Goal: Connect with others: Connect with others

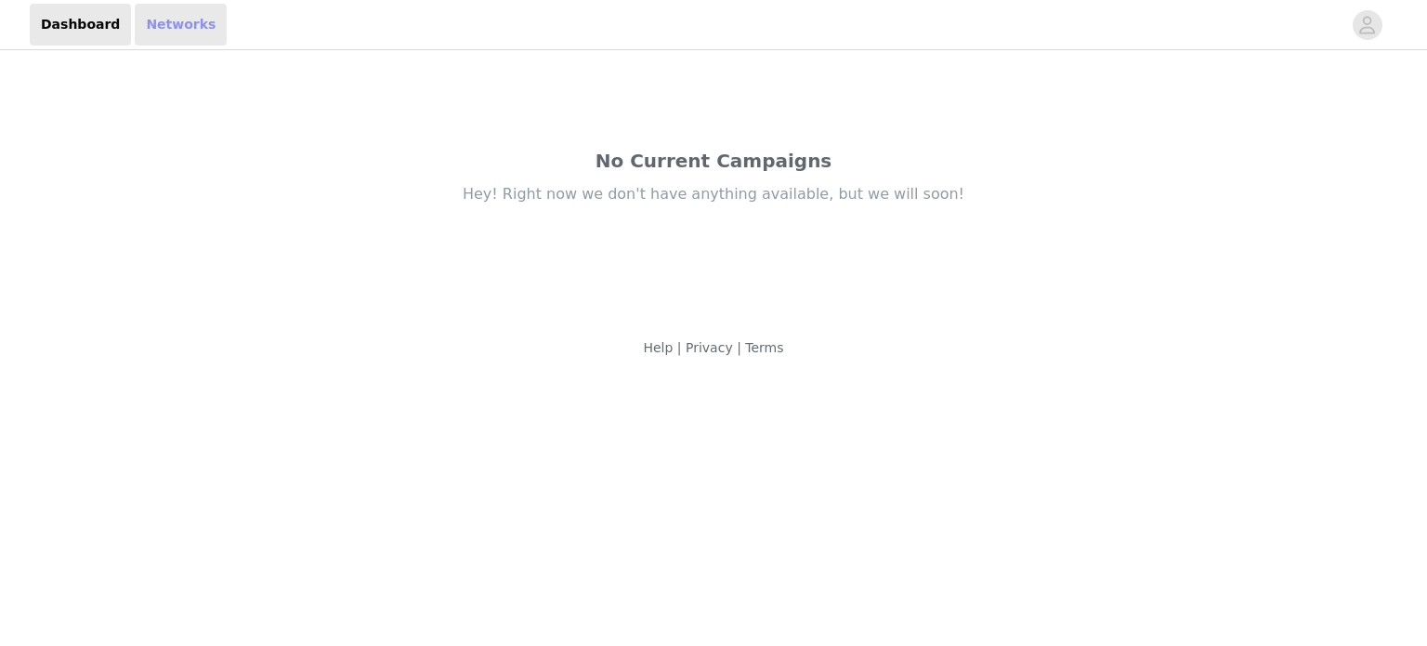
click at [156, 44] on link "Networks" at bounding box center [181, 25] width 92 height 42
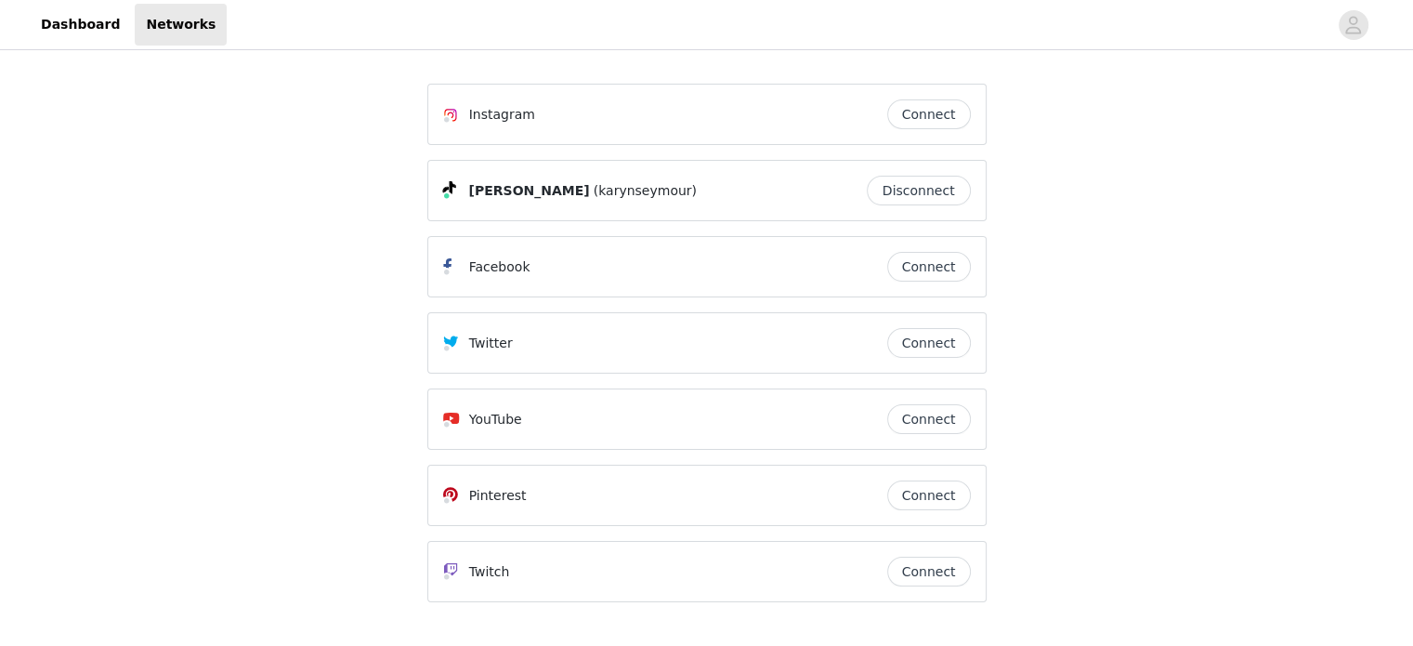
click at [921, 266] on button "Connect" at bounding box center [929, 267] width 84 height 30
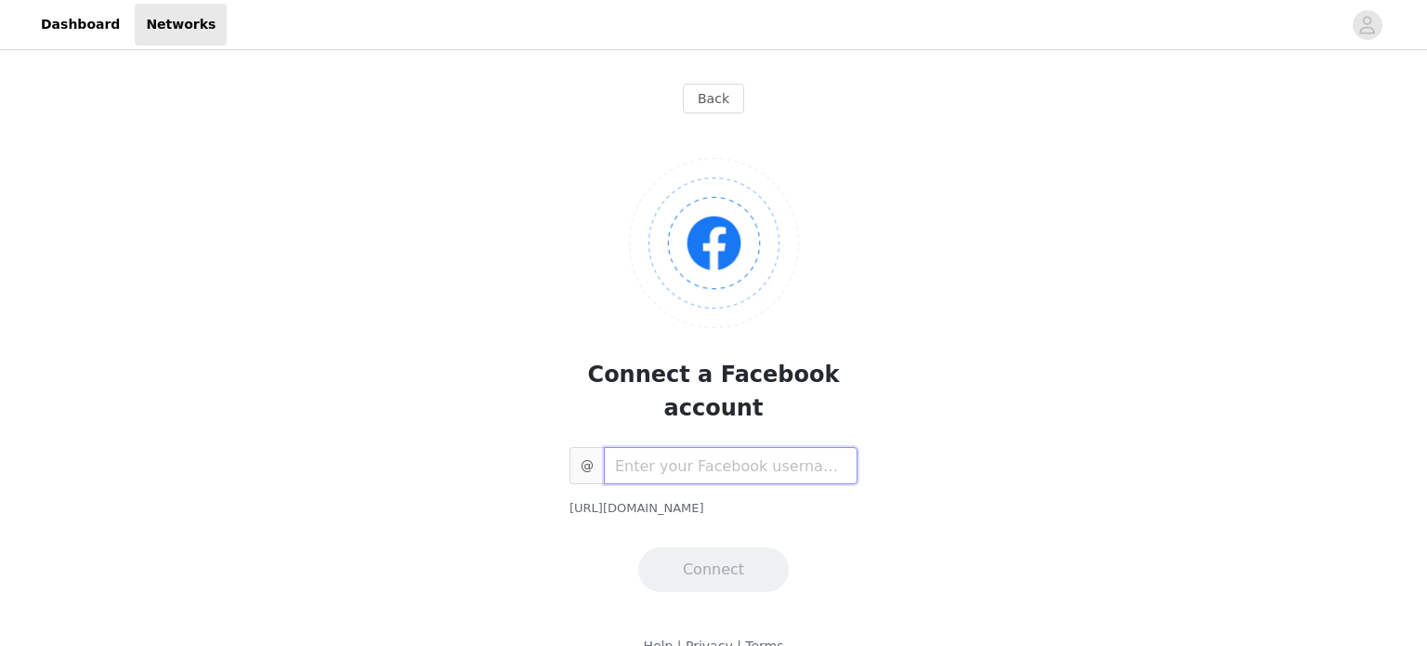
click at [725, 447] on input "text" at bounding box center [731, 465] width 254 height 37
paste input "[PERSON_NAME].[PERSON_NAME].18"
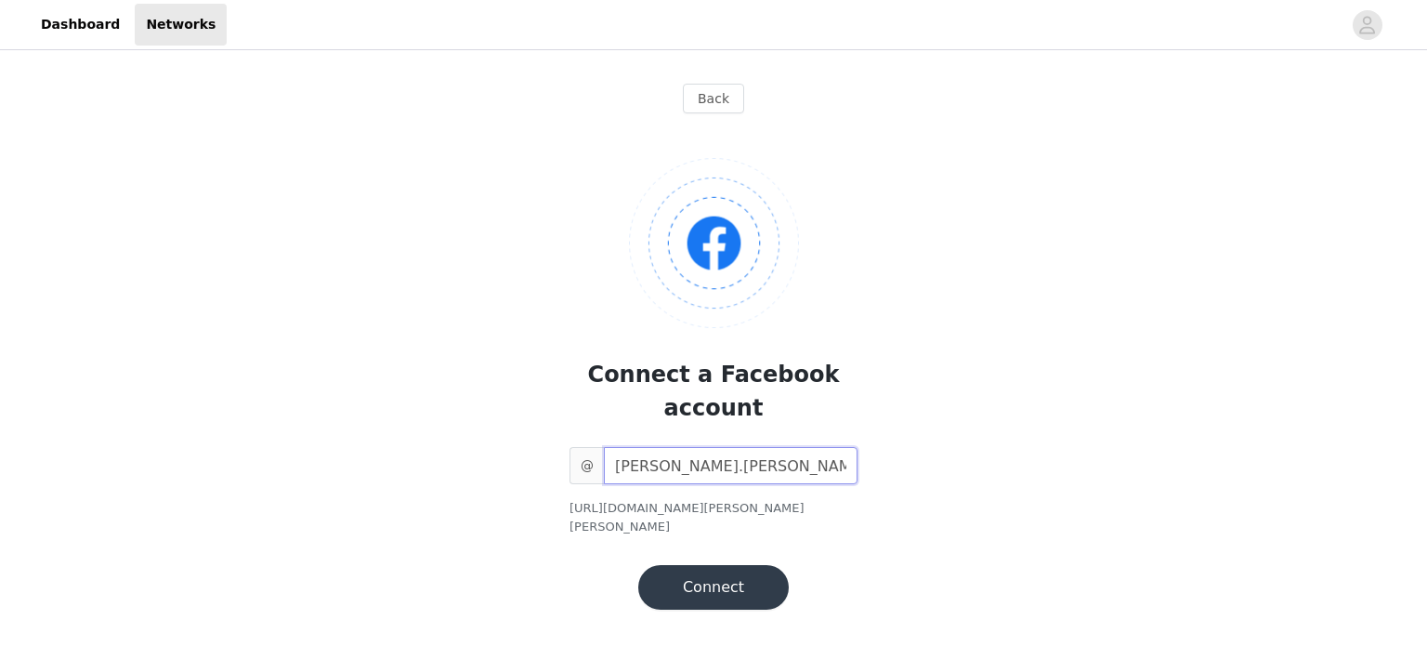
type input "[PERSON_NAME].[PERSON_NAME].18"
click at [719, 565] on button "Connect" at bounding box center [713, 587] width 151 height 45
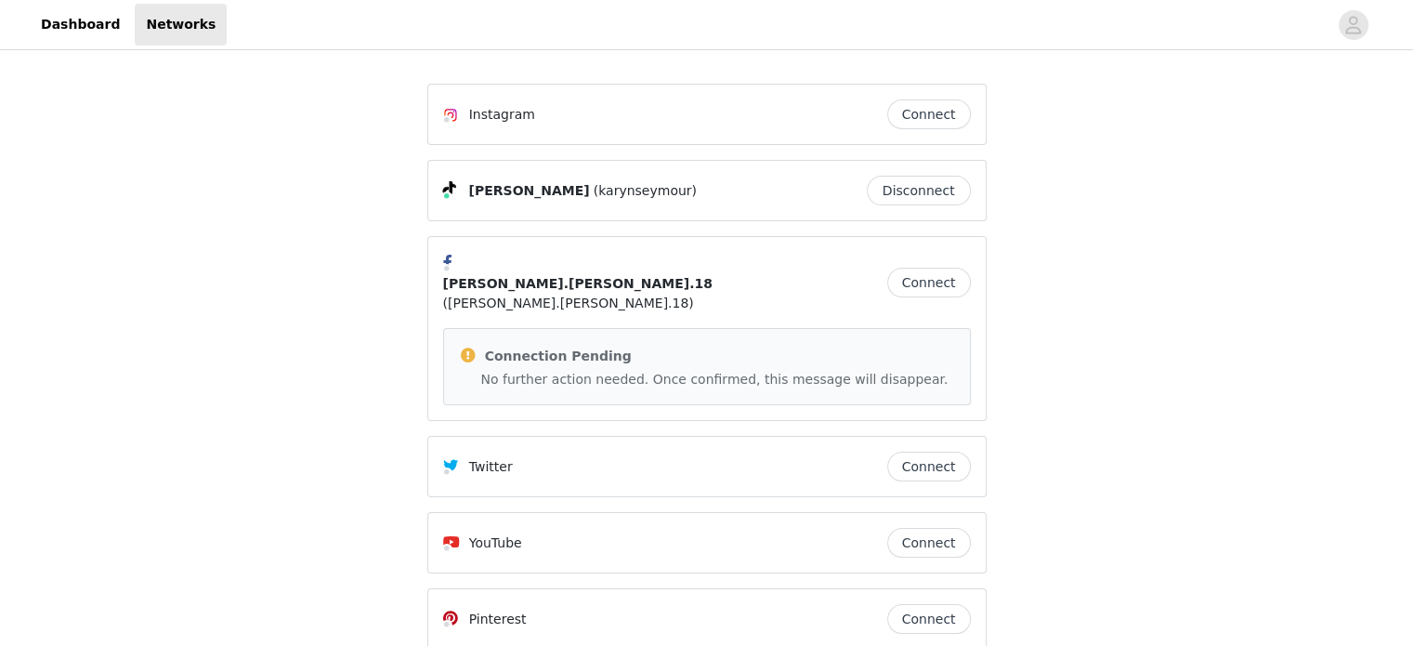
click at [919, 115] on button "Connect" at bounding box center [929, 114] width 84 height 30
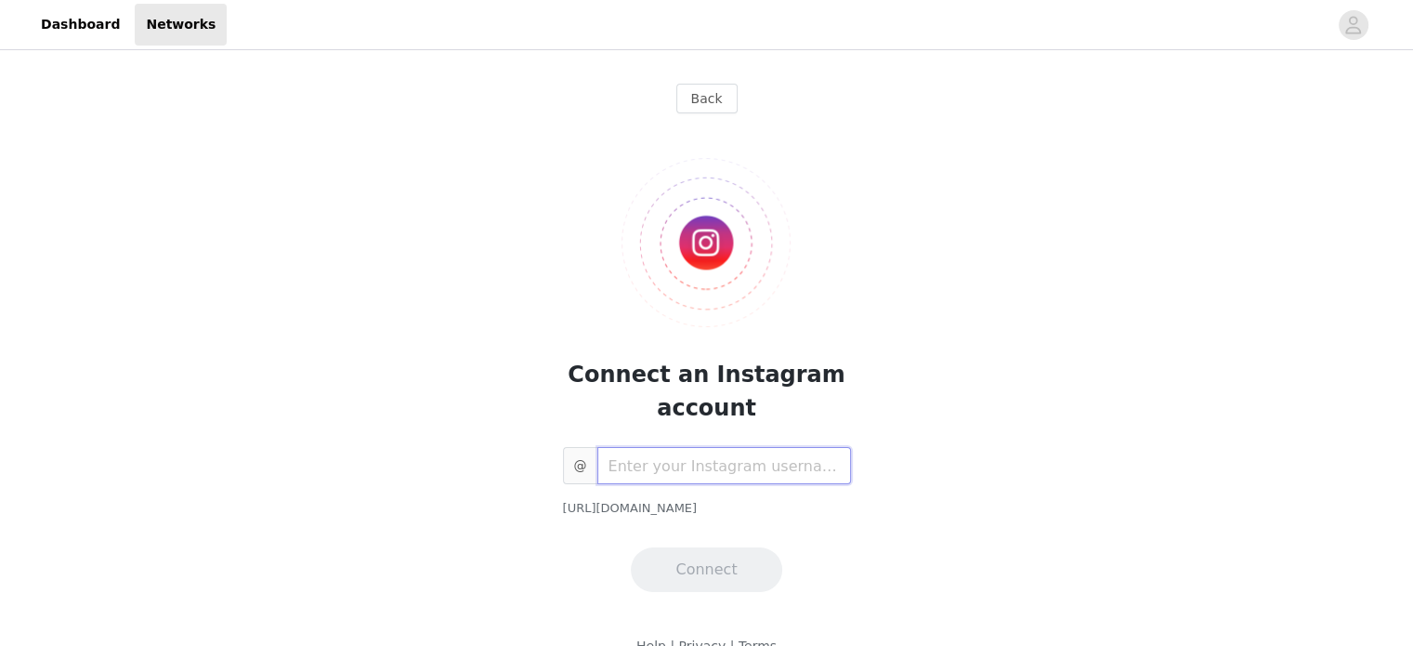
click at [671, 458] on input "text" at bounding box center [725, 465] width 254 height 37
paste input "kay_seemore/"
type input "kay_seemore"
click at [715, 566] on button "Connect" at bounding box center [706, 569] width 151 height 45
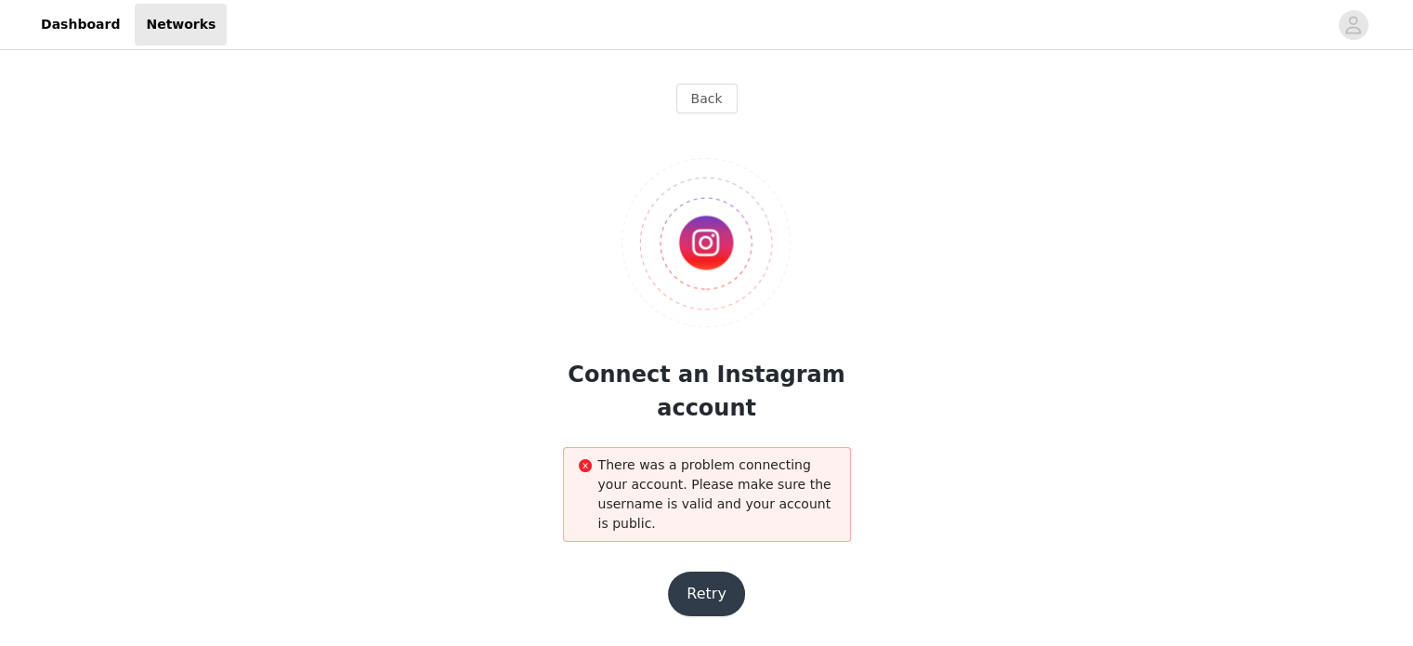
scroll to position [36, 0]
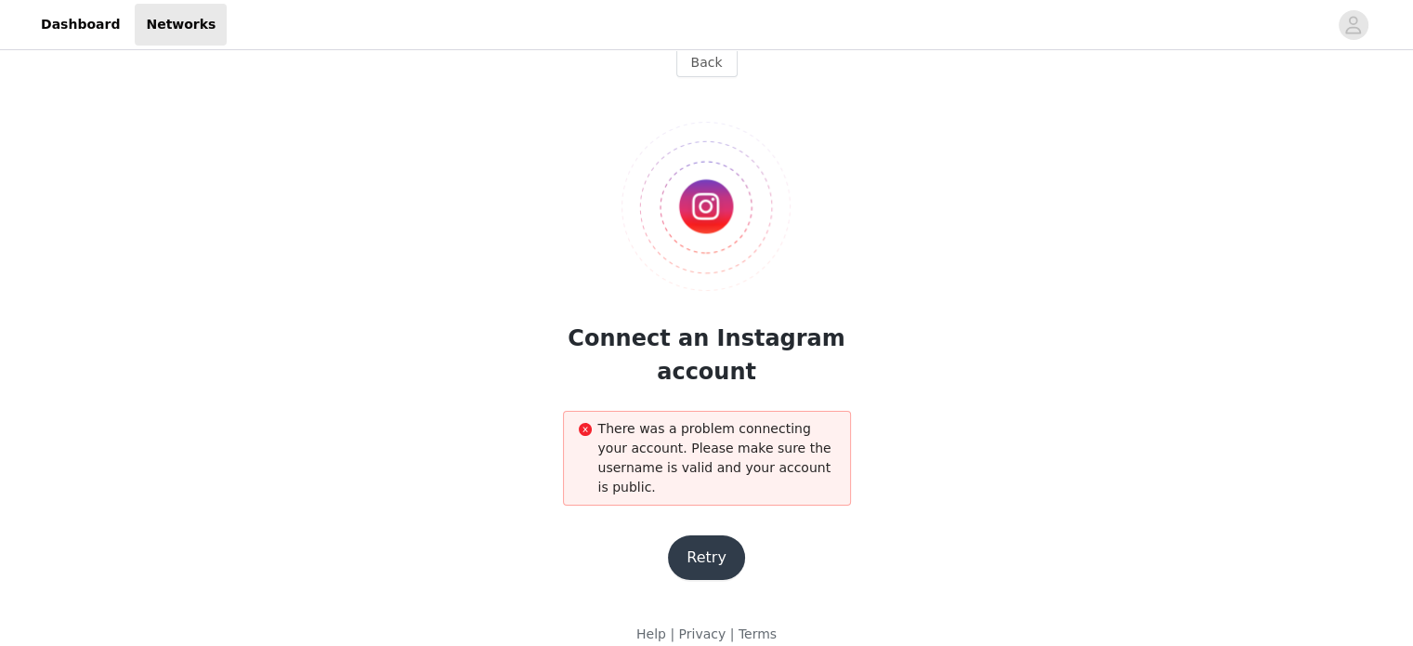
click at [695, 535] on button "Retry" at bounding box center [706, 557] width 77 height 45
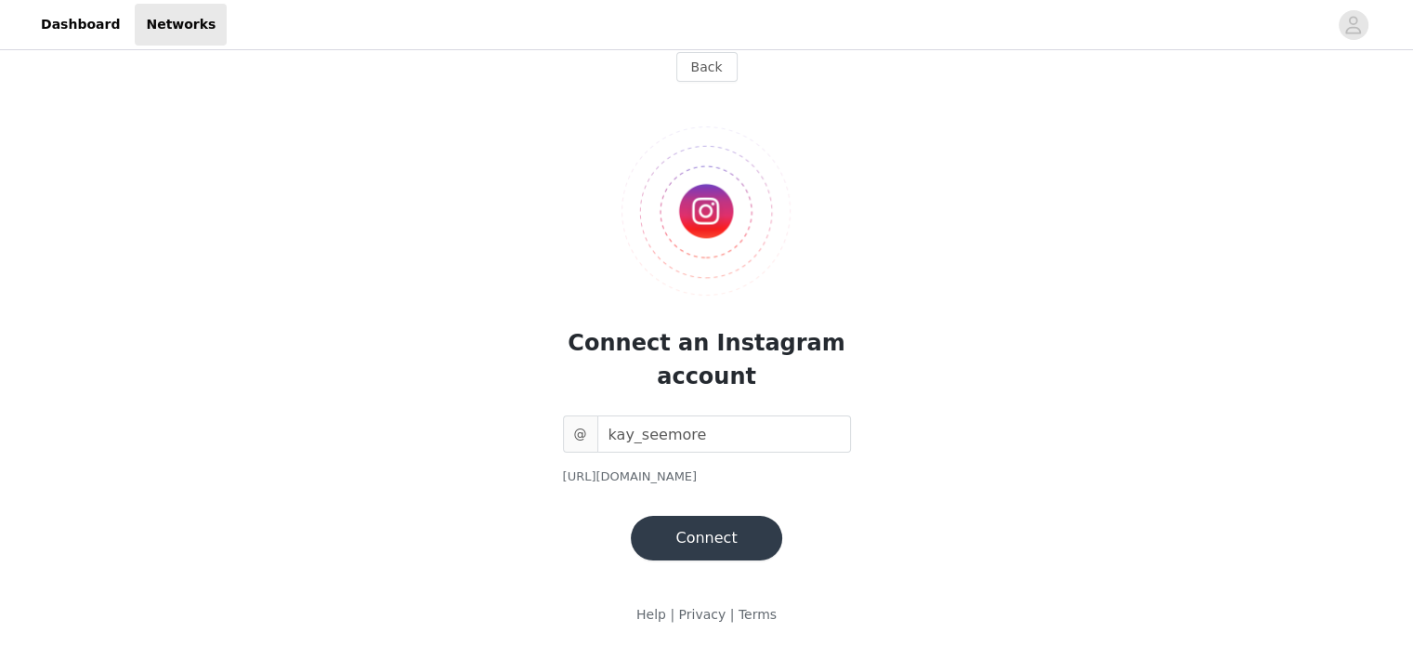
scroll to position [0, 0]
